Goal: Contribute content

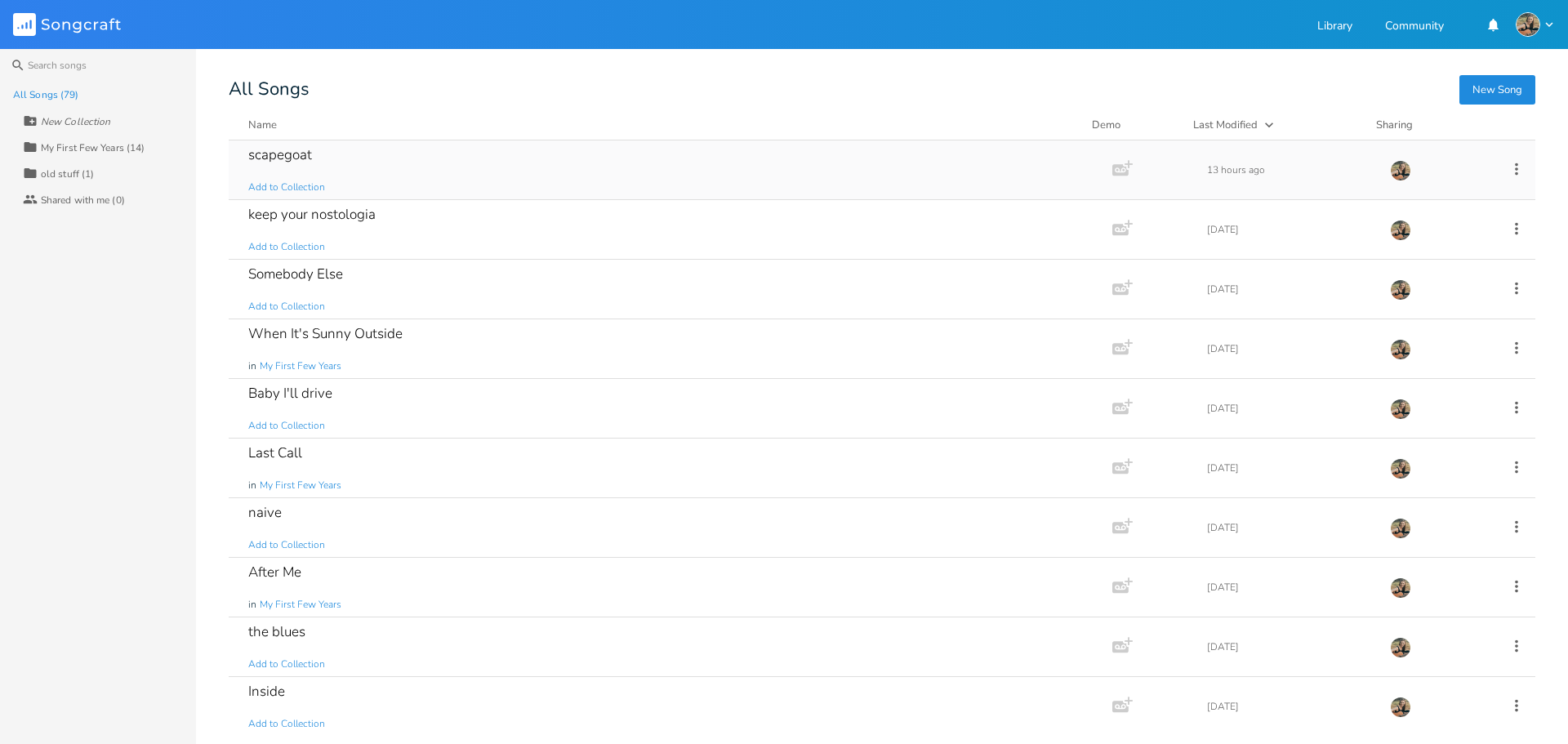
click at [276, 152] on div "scapegoat" at bounding box center [280, 154] width 64 height 13
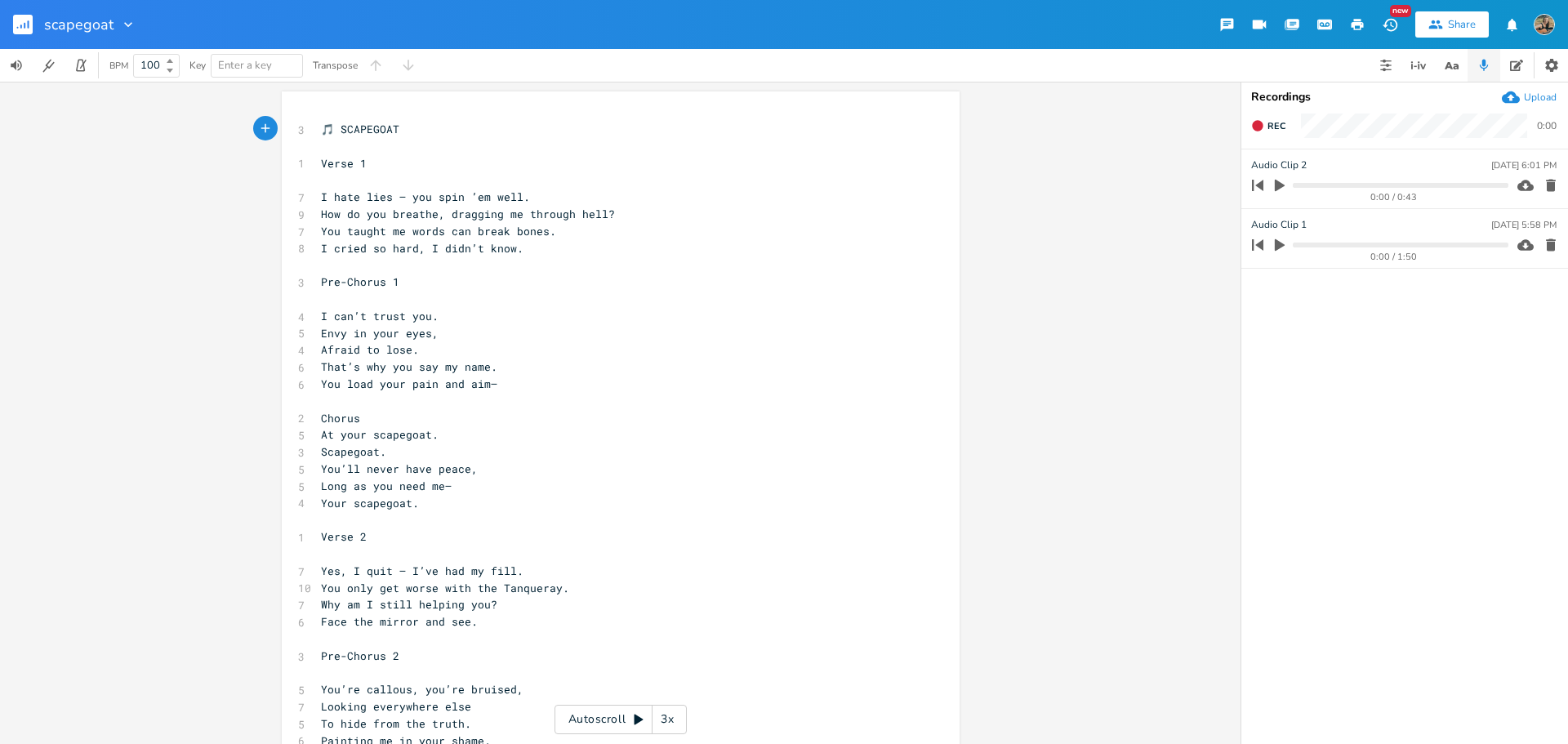
click at [369, 352] on span "Afraid to lose." at bounding box center [370, 349] width 98 height 14
type textarea "money to"
type textarea "never have peace,"
drag, startPoint x: 469, startPoint y: 469, endPoint x: 359, endPoint y: 472, distance: 110.0
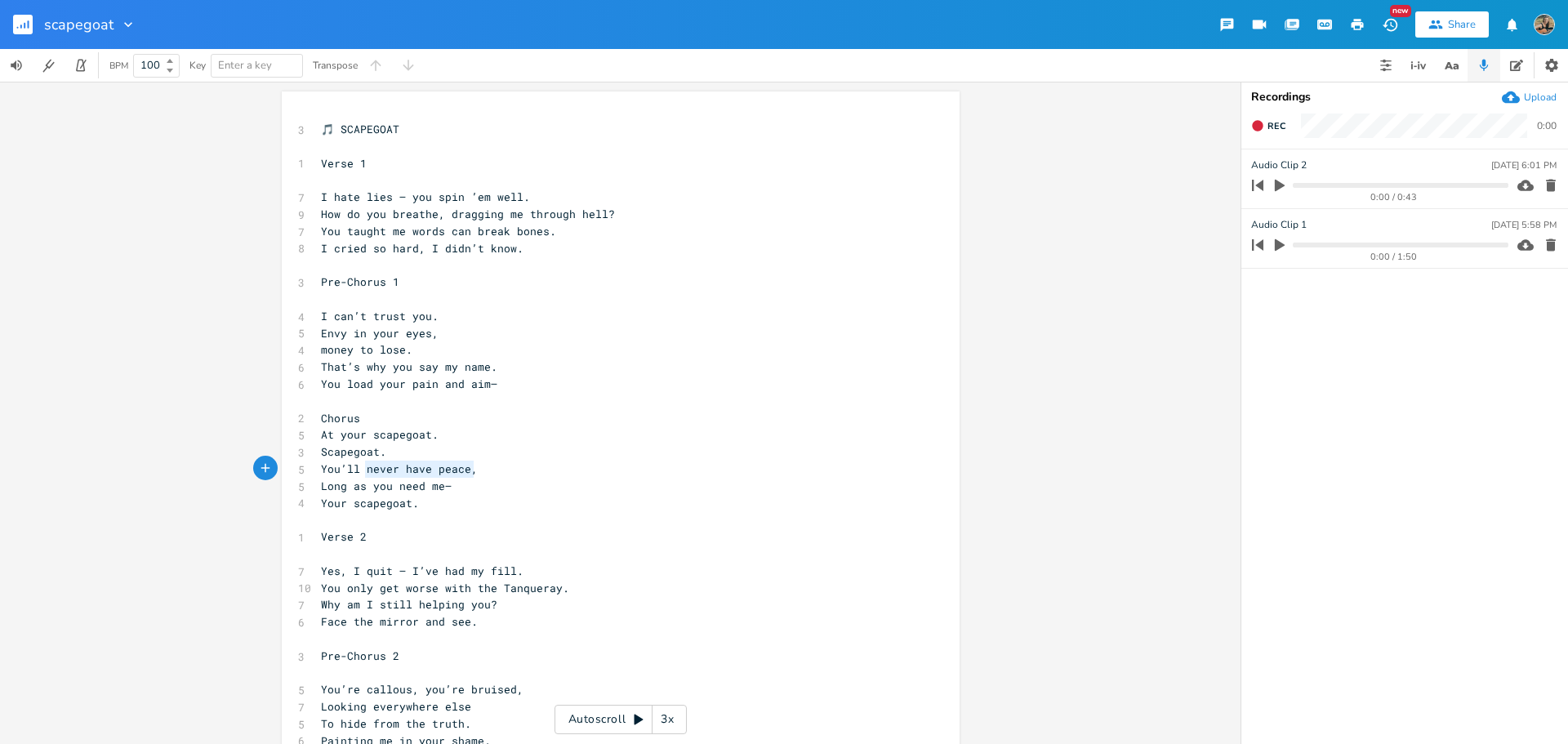
click at [359, 472] on pre "You’ll never have peace," at bounding box center [613, 469] width 590 height 17
type textarea "wont rest in peace"
type textarea "'ll never rest easy"
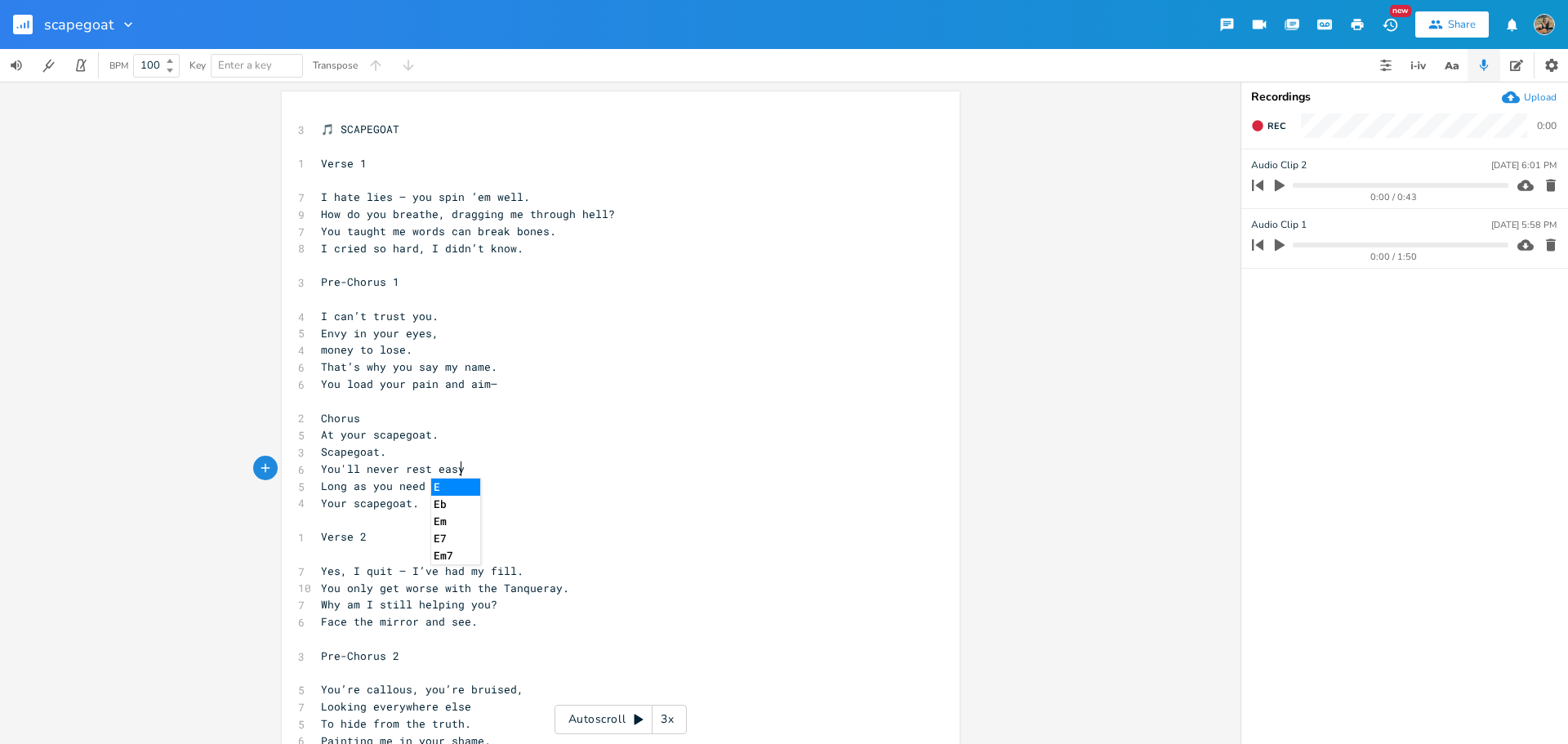
scroll to position [0, 85]
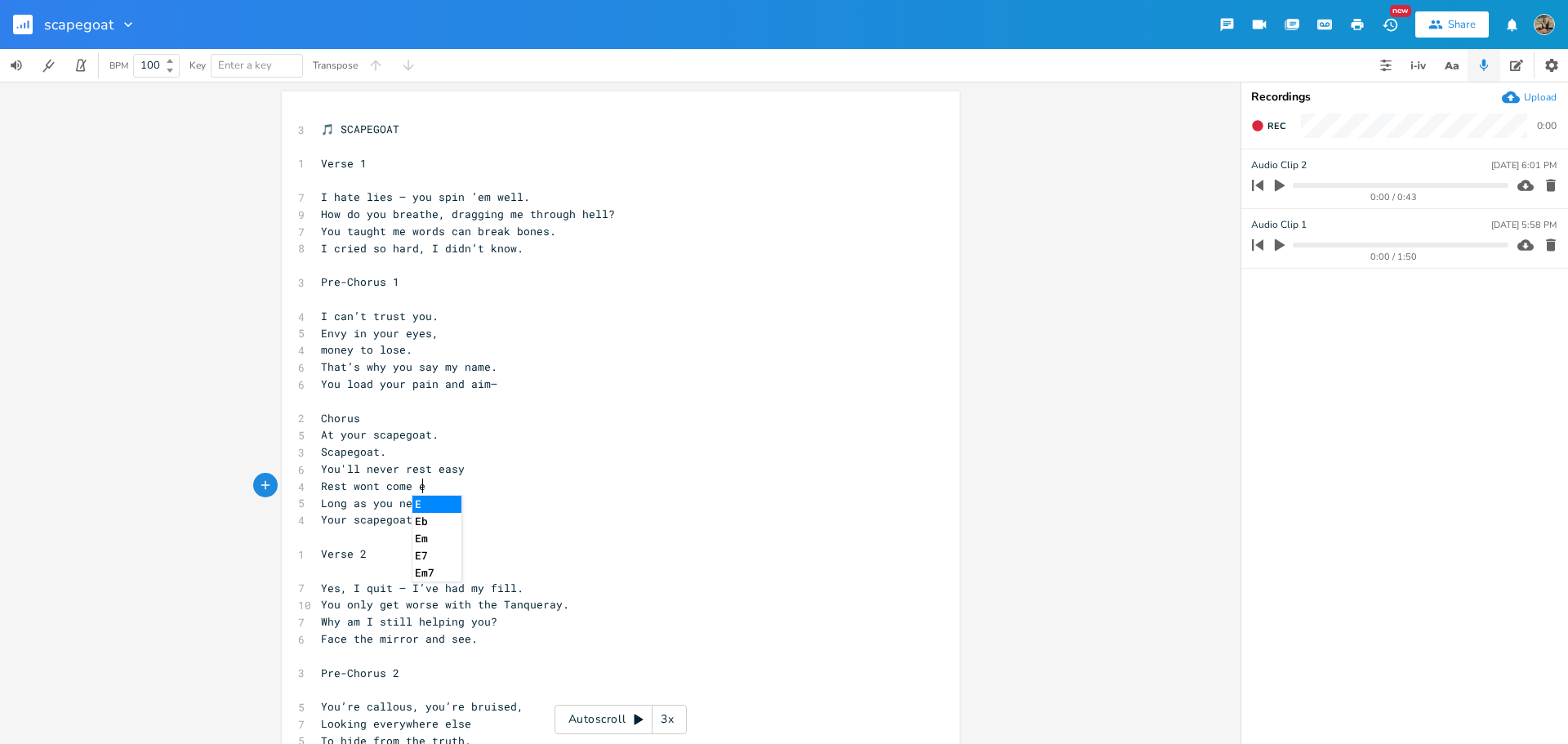
type textarea "Rest wont come easy"
click at [485, 620] on span "Why am I still helping you?" at bounding box center [409, 620] width 176 height 14
type textarea "playing dr [PERSON_NAME]"
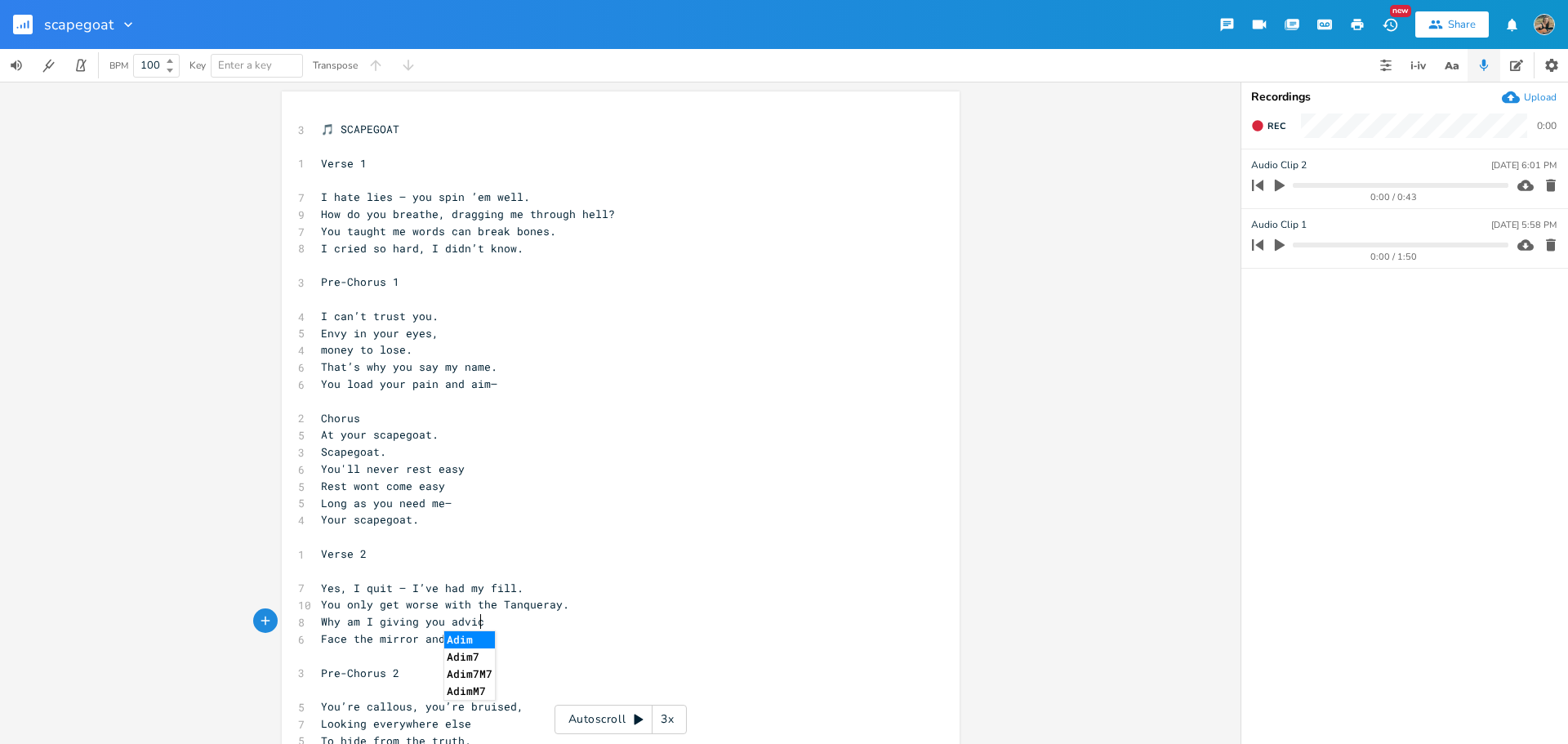
type textarea "giving you advice"
type textarea "helping you"
type textarea "still helping you"
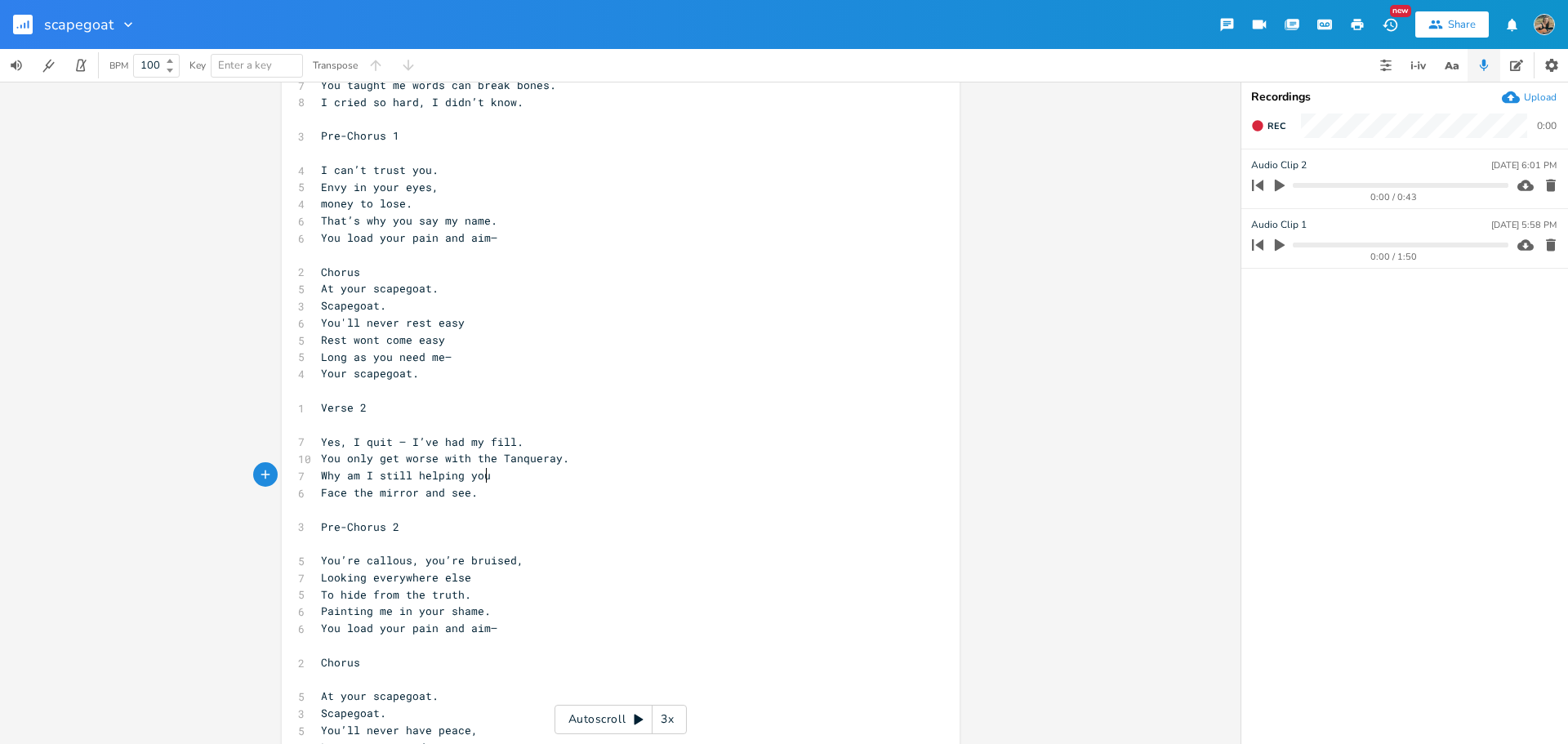
scroll to position [0, 0]
